Goal: Information Seeking & Learning: Learn about a topic

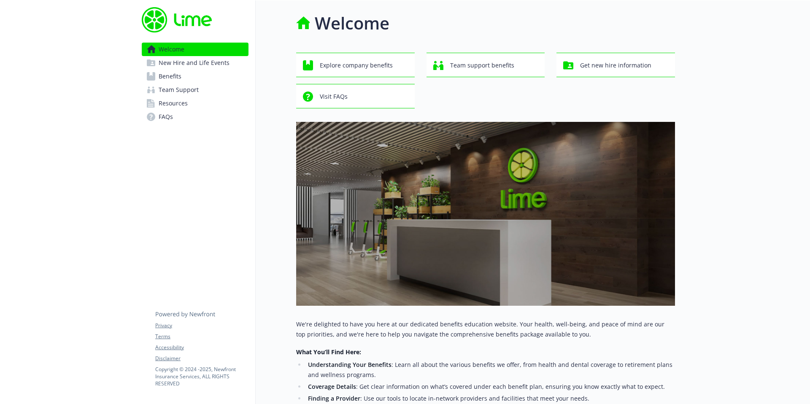
click at [102, 76] on div at bounding box center [67, 291] width 135 height 583
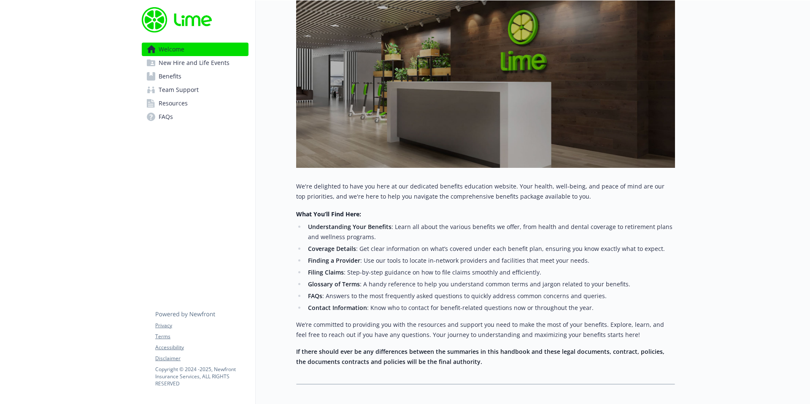
scroll to position [2, 0]
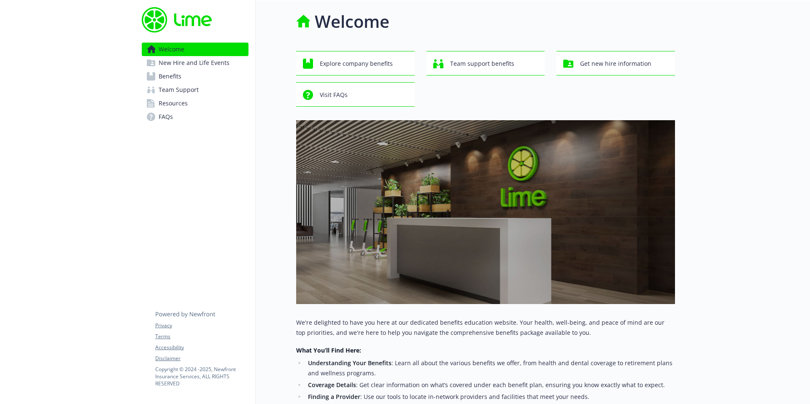
click at [198, 75] on link "Benefits" at bounding box center [195, 77] width 107 height 14
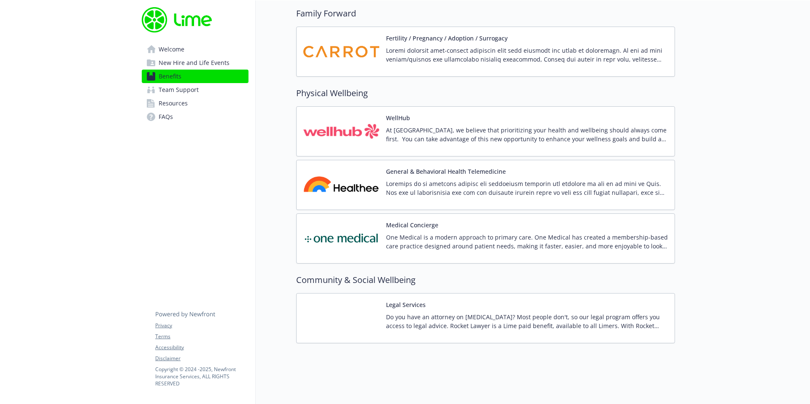
scroll to position [1810, 0]
click at [408, 313] on p "Do you have an attorney on [MEDICAL_DATA]? Most people don't, so our legal prog…" at bounding box center [527, 322] width 282 height 18
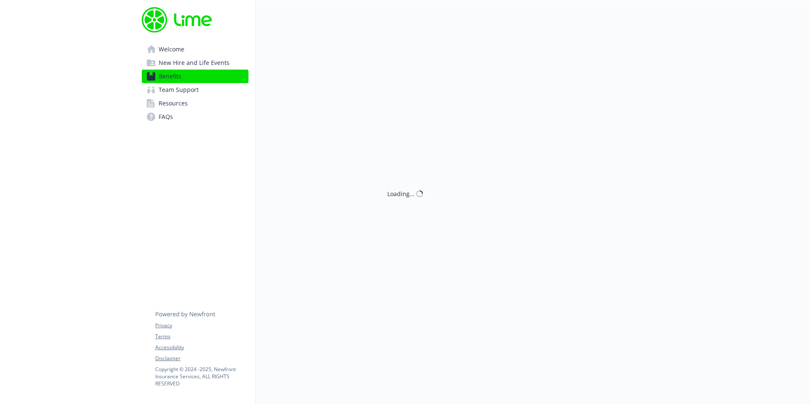
scroll to position [1810, 0]
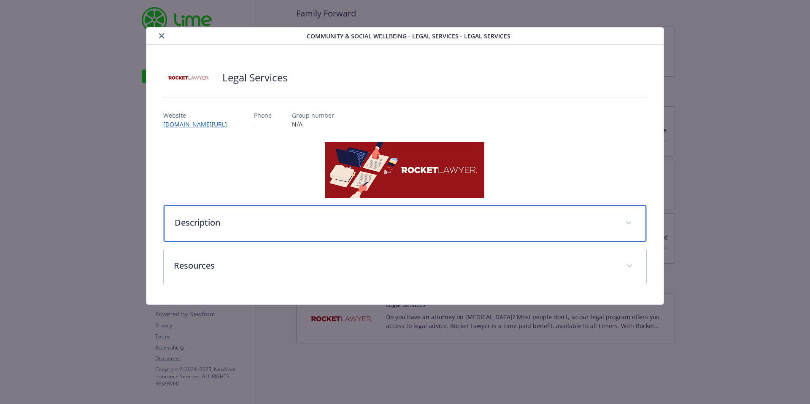
click at [248, 232] on div "Description" at bounding box center [405, 224] width 483 height 36
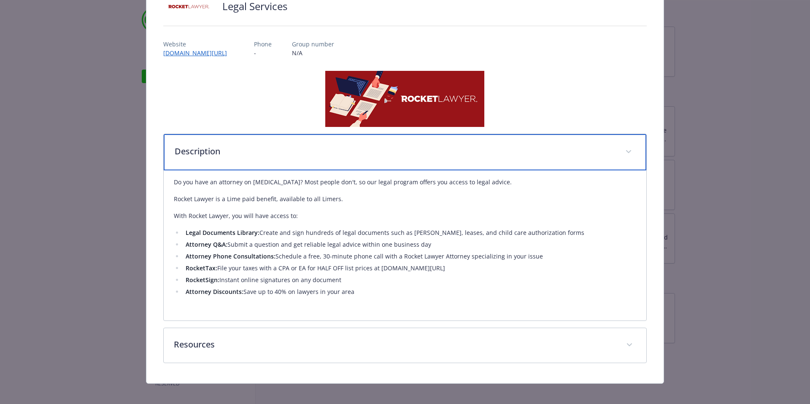
scroll to position [78, 0]
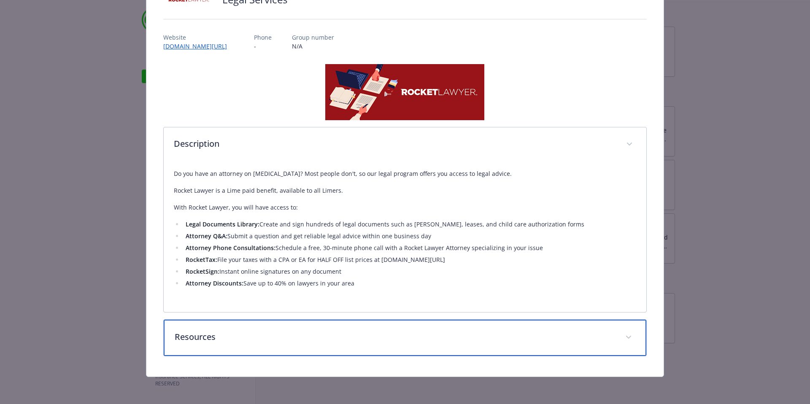
click at [308, 334] on p "Resources" at bounding box center [395, 337] width 441 height 13
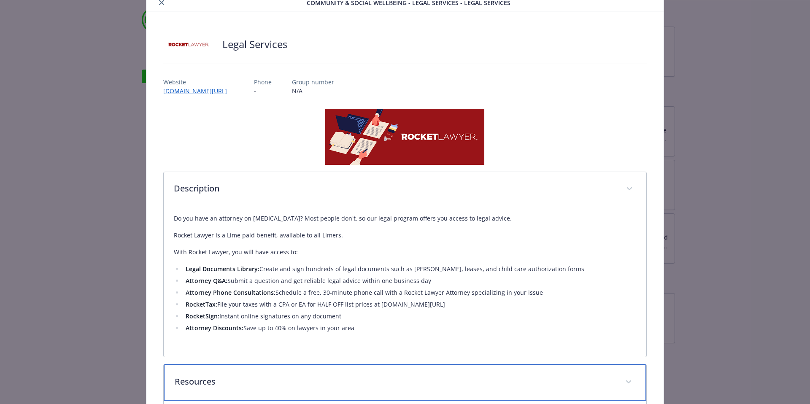
scroll to position [0, 0]
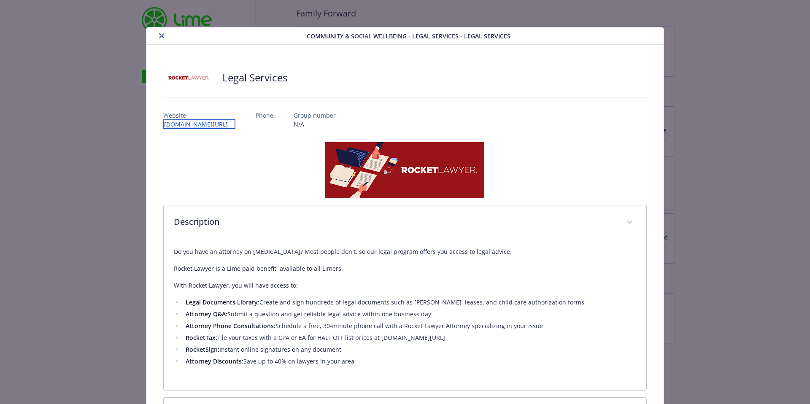
click at [234, 123] on link "[DOMAIN_NAME][URL]" at bounding box center [199, 124] width 72 height 10
click at [246, 139] on div "Legal Services Website [DOMAIN_NAME][URL] Phone - Group number N/A Description …" at bounding box center [405, 273] width 484 height 417
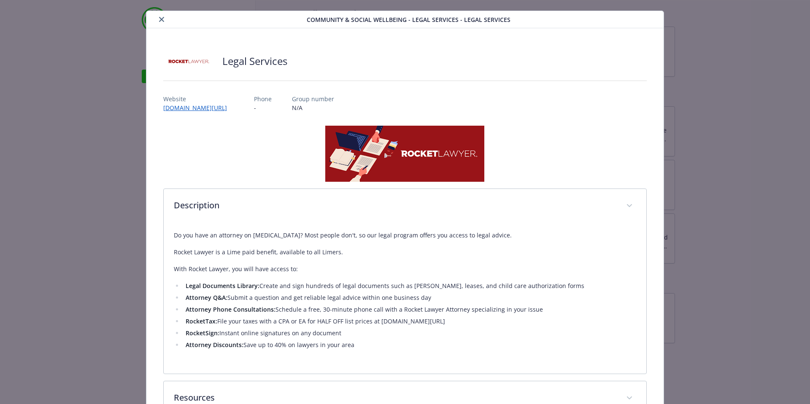
scroll to position [125, 0]
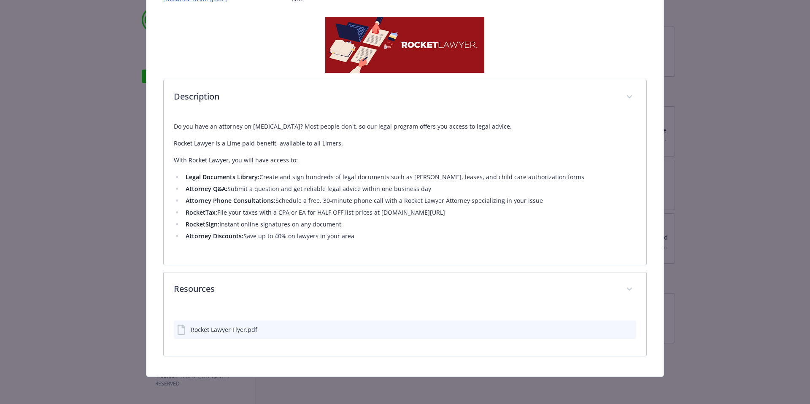
click at [234, 336] on div "Rocket Lawyer Flyer.pdf" at bounding box center [405, 330] width 463 height 19
click at [237, 333] on div "Rocket Lawyer Flyer.pdf" at bounding box center [224, 329] width 67 height 9
click at [241, 331] on div "Rocket Lawyer Flyer.pdf" at bounding box center [224, 329] width 67 height 9
click at [626, 328] on icon "preview file" at bounding box center [629, 330] width 8 height 6
